Goal: Task Accomplishment & Management: Complete application form

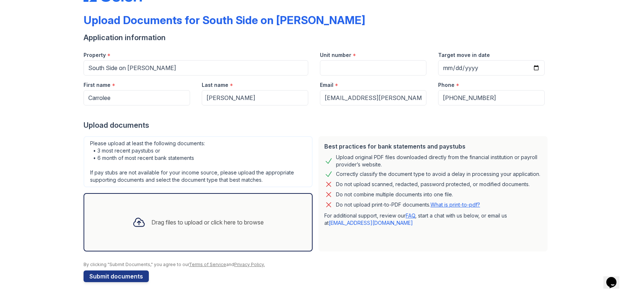
scroll to position [30, 0]
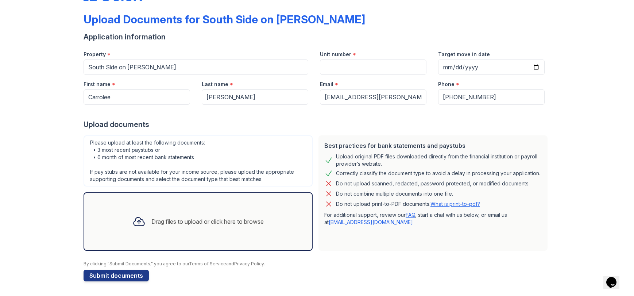
click at [216, 219] on div "Drag files to upload or click here to browse" at bounding box center [207, 221] width 112 height 9
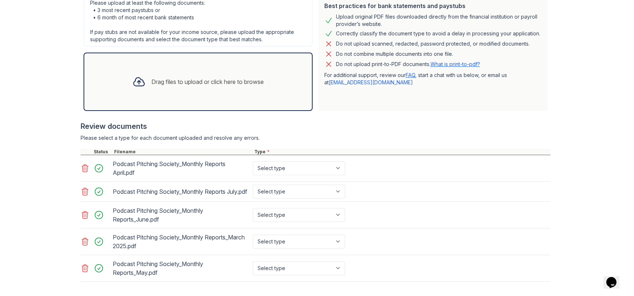
scroll to position [211, 0]
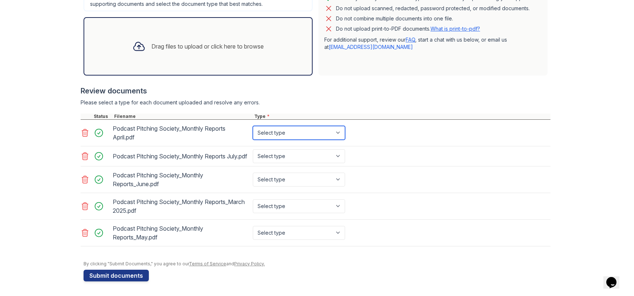
click at [286, 126] on select "Select type Paystub Bank Statement Offer Letter Tax Documents Benefit Award Let…" at bounding box center [299, 133] width 92 height 14
select select "bank_statement"
click at [253, 126] on select "Select type Paystub Bank Statement Offer Letter Tax Documents Benefit Award Let…" at bounding box center [299, 133] width 92 height 14
click at [292, 129] on select "Select type Paystub Bank Statement Offer Letter Tax Documents Benefit Award Let…" at bounding box center [299, 133] width 92 height 14
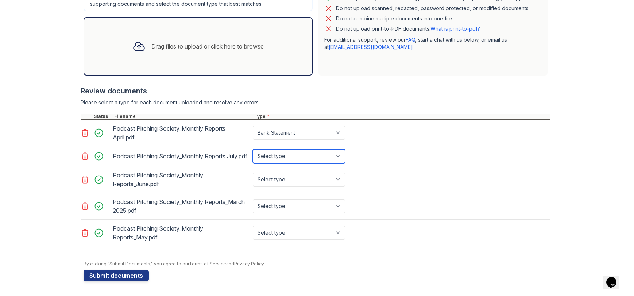
click at [296, 153] on select "Select type Paystub Bank Statement Offer Letter Tax Documents Benefit Award Let…" at bounding box center [299, 156] width 92 height 14
select select "bank_statement"
click at [253, 149] on select "Select type Paystub Bank Statement Offer Letter Tax Documents Benefit Award Let…" at bounding box center [299, 156] width 92 height 14
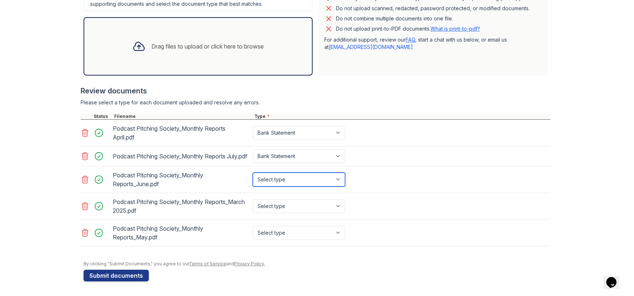
click at [292, 176] on select "Select type Paystub Bank Statement Offer Letter Tax Documents Benefit Award Let…" at bounding box center [299, 180] width 92 height 14
select select "bank_statement"
click at [253, 173] on select "Select type Paystub Bank Statement Offer Letter Tax Documents Benefit Award Let…" at bounding box center [299, 180] width 92 height 14
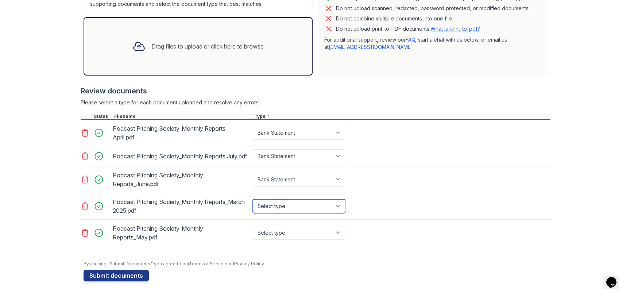
click at [296, 205] on select "Select type Paystub Bank Statement Offer Letter Tax Documents Benefit Award Let…" at bounding box center [299, 206] width 92 height 14
select select "bank_statement"
click at [253, 199] on select "Select type Paystub Bank Statement Offer Letter Tax Documents Benefit Award Let…" at bounding box center [299, 206] width 92 height 14
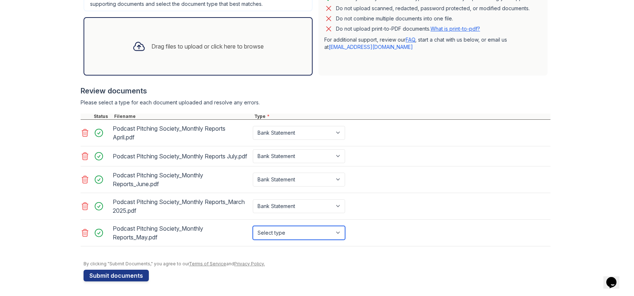
click at [301, 233] on select "Select type Paystub Bank Statement Offer Letter Tax Documents Benefit Award Let…" at bounding box center [299, 233] width 92 height 14
select select "bank_statement"
click at [253, 226] on select "Select type Paystub Bank Statement Offer Letter Tax Documents Benefit Award Let…" at bounding box center [299, 233] width 92 height 14
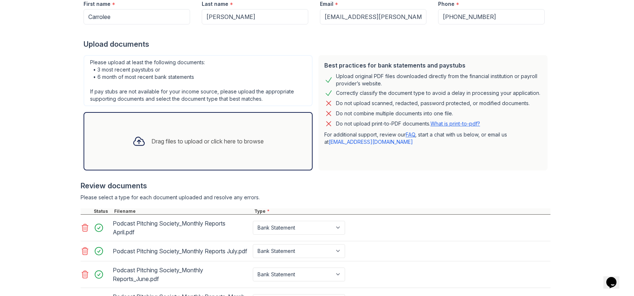
scroll to position [109, 0]
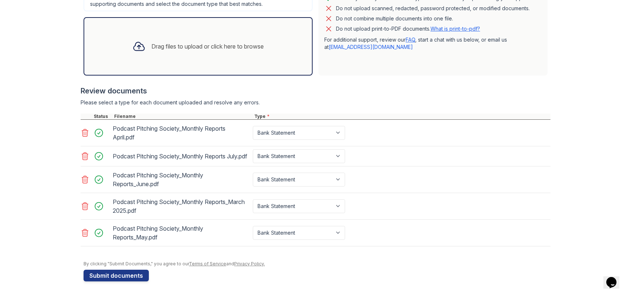
click at [81, 128] on icon at bounding box center [85, 132] width 9 height 9
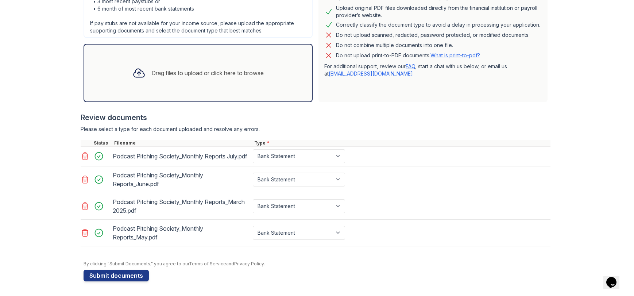
scroll to position [185, 0]
click at [82, 152] on icon at bounding box center [85, 156] width 9 height 9
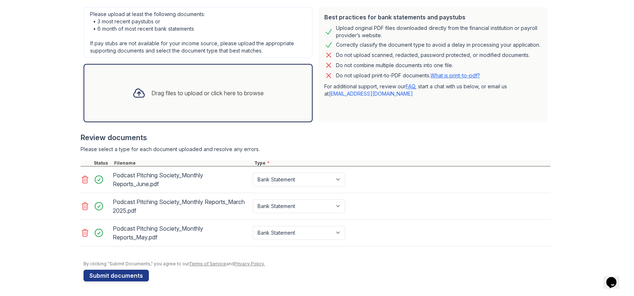
scroll to position [158, 0]
click at [82, 178] on icon at bounding box center [85, 179] width 6 height 7
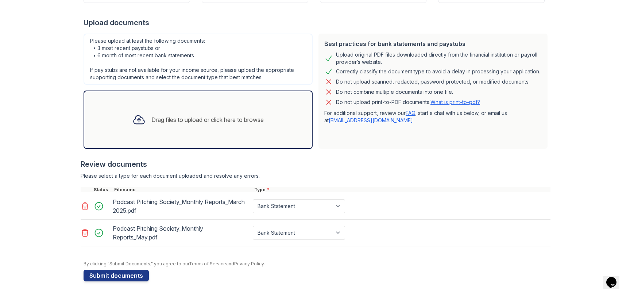
click at [81, 207] on icon at bounding box center [85, 206] width 9 height 9
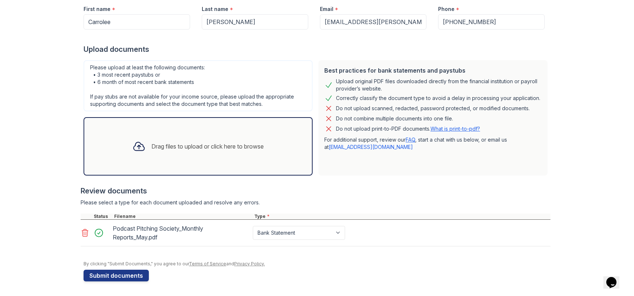
click at [81, 230] on icon at bounding box center [85, 232] width 9 height 9
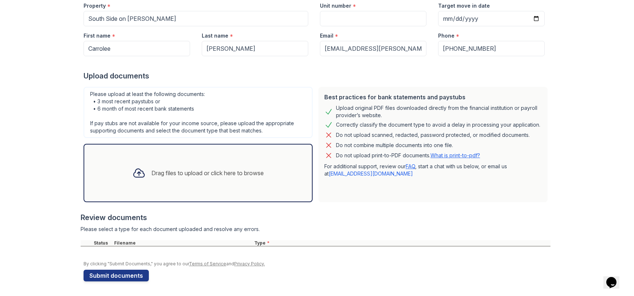
click at [184, 187] on div "Drag files to upload or click here to browse" at bounding box center [198, 173] width 229 height 58
click at [137, 168] on icon at bounding box center [138, 172] width 13 height 13
click at [190, 179] on div "Drag files to upload or click here to browse" at bounding box center [198, 173] width 143 height 25
click at [249, 178] on div "Drag files to upload or click here to browse" at bounding box center [198, 173] width 143 height 25
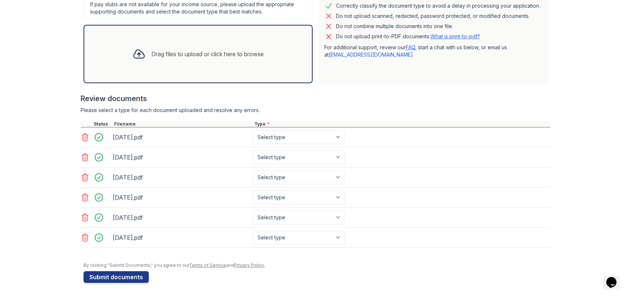
scroll to position [199, 0]
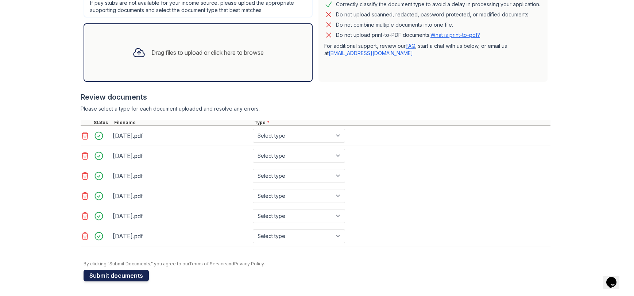
click at [137, 276] on button "Submit documents" at bounding box center [116, 276] width 65 height 12
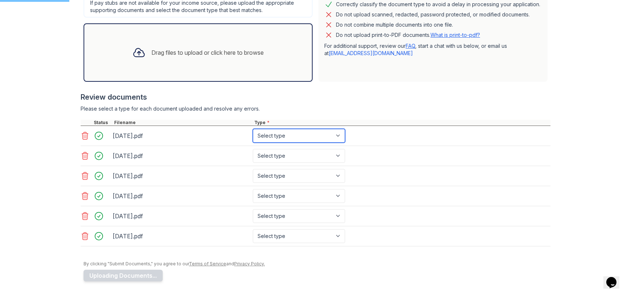
click at [288, 139] on select "Select type Paystub Bank Statement Offer Letter Tax Documents Benefit Award Let…" at bounding box center [299, 136] width 92 height 14
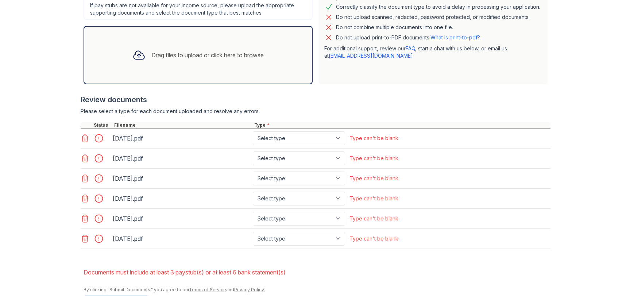
scroll to position [230, 0]
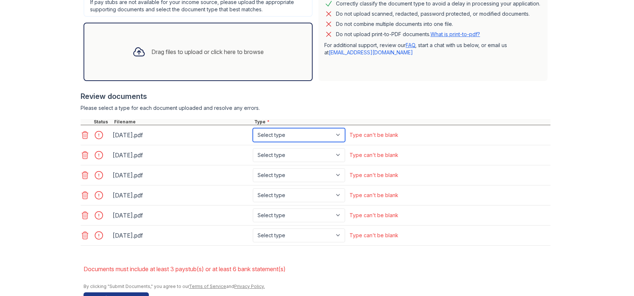
click at [303, 135] on select "Select type Paystub Bank Statement Offer Letter Tax Documents Benefit Award Let…" at bounding box center [299, 135] width 92 height 14
select select "bank_statement"
click at [253, 128] on select "Select type Paystub Bank Statement Offer Letter Tax Documents Benefit Award Let…" at bounding box center [299, 135] width 92 height 14
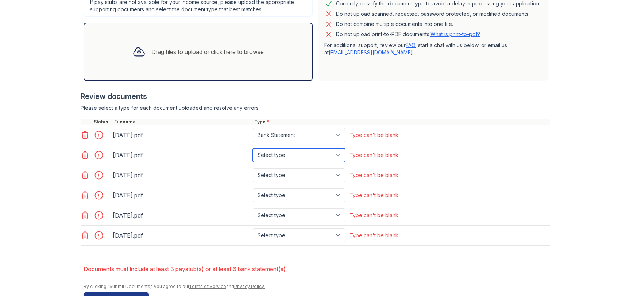
click at [295, 151] on select "Select type Paystub Bank Statement Offer Letter Tax Documents Benefit Award Let…" at bounding box center [299, 155] width 92 height 14
select select "bank_statement"
click at [253, 148] on select "Select type Paystub Bank Statement Offer Letter Tax Documents Benefit Award Let…" at bounding box center [299, 155] width 92 height 14
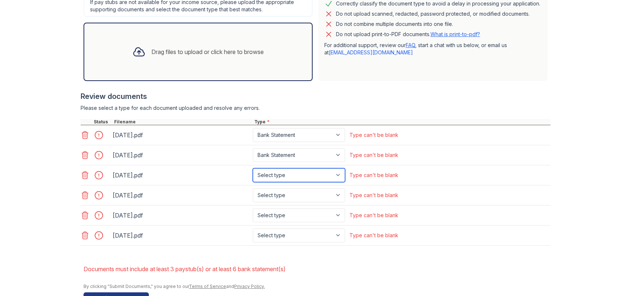
click at [290, 176] on select "Select type Paystub Bank Statement Offer Letter Tax Documents Benefit Award Let…" at bounding box center [299, 175] width 92 height 14
select select "bank_statement"
click at [253, 168] on select "Select type Paystub Bank Statement Offer Letter Tax Documents Benefit Award Let…" at bounding box center [299, 175] width 92 height 14
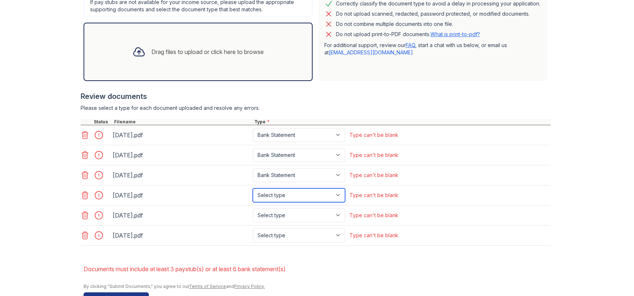
click at [290, 192] on select "Select type Paystub Bank Statement Offer Letter Tax Documents Benefit Award Let…" at bounding box center [299, 195] width 92 height 14
select select "bank_statement"
click at [253, 188] on select "Select type Paystub Bank Statement Offer Letter Tax Documents Benefit Award Let…" at bounding box center [299, 195] width 92 height 14
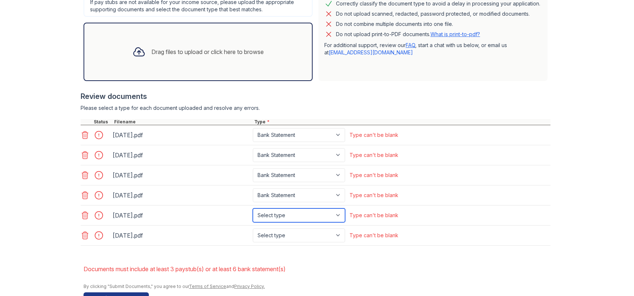
click at [293, 216] on select "Select type Paystub Bank Statement Offer Letter Tax Documents Benefit Award Let…" at bounding box center [299, 215] width 92 height 14
select select "bank_statement"
click at [253, 208] on select "Select type Paystub Bank Statement Offer Letter Tax Documents Benefit Award Let…" at bounding box center [299, 215] width 92 height 14
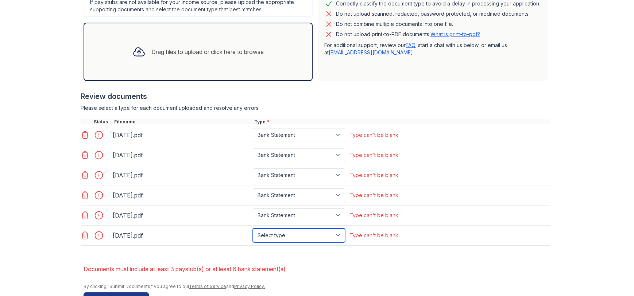
click at [297, 234] on select "Select type Paystub Bank Statement Offer Letter Tax Documents Benefit Award Let…" at bounding box center [299, 235] width 92 height 14
select select "bank_statement"
click at [253, 228] on select "Select type Paystub Bank Statement Offer Letter Tax Documents Benefit Award Let…" at bounding box center [299, 235] width 92 height 14
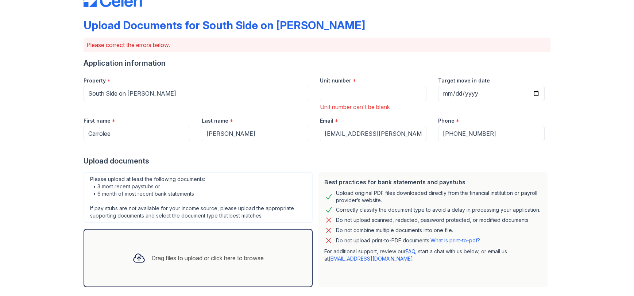
scroll to position [20, 0]
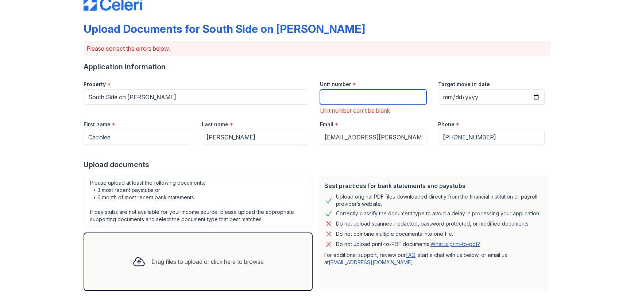
click at [349, 96] on input "Unit number" at bounding box center [373, 96] width 107 height 15
type input "947"
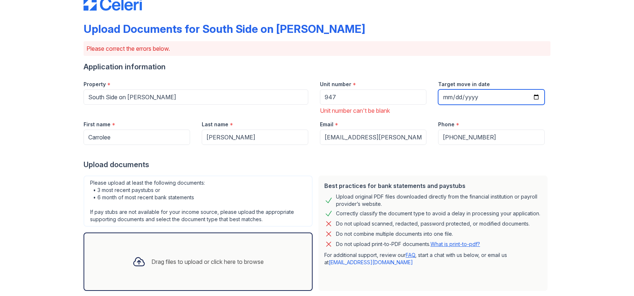
click at [458, 98] on input "Target move in date" at bounding box center [491, 96] width 107 height 15
click at [447, 98] on input "Target move in date" at bounding box center [491, 96] width 107 height 15
type input "0001-10-15"
type input "[DATE]"
click at [442, 112] on div "Target move in date [DATE]" at bounding box center [491, 95] width 118 height 40
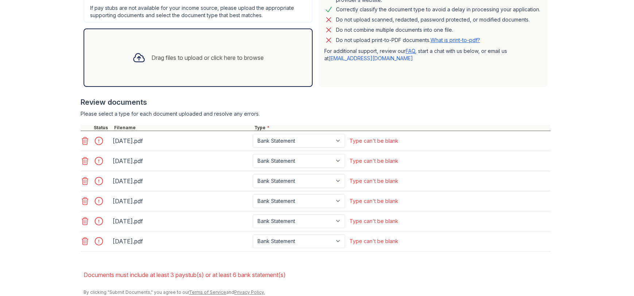
scroll to position [253, 0]
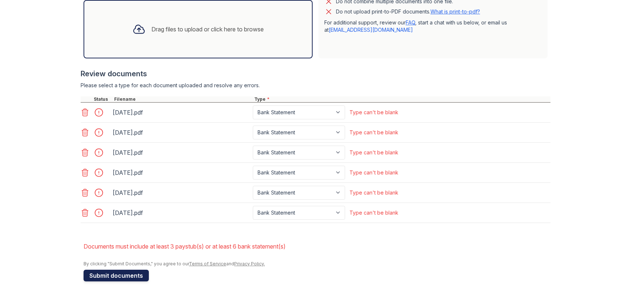
click at [133, 276] on button "Submit documents" at bounding box center [116, 276] width 65 height 12
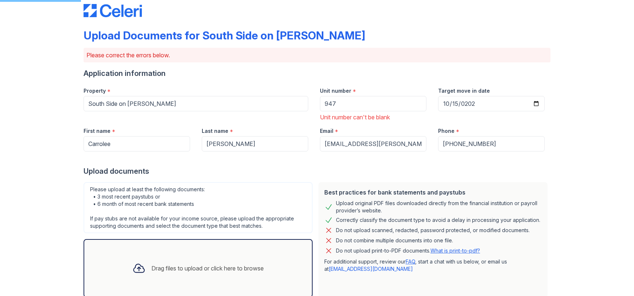
scroll to position [13, 0]
